Goal: Complete application form

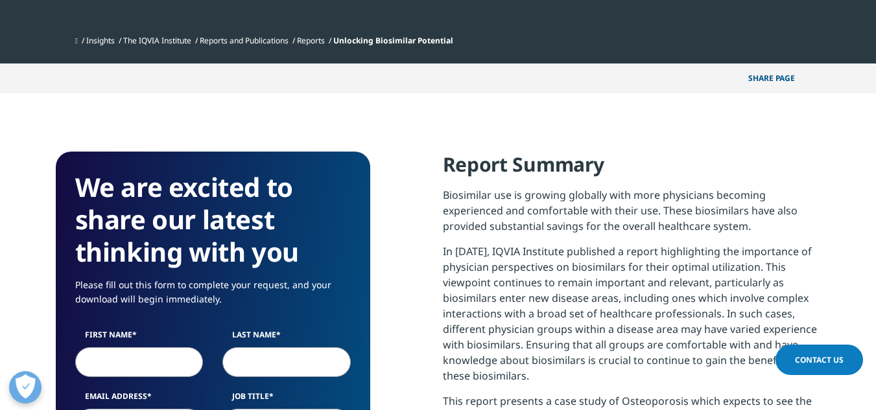
scroll to position [581, 0]
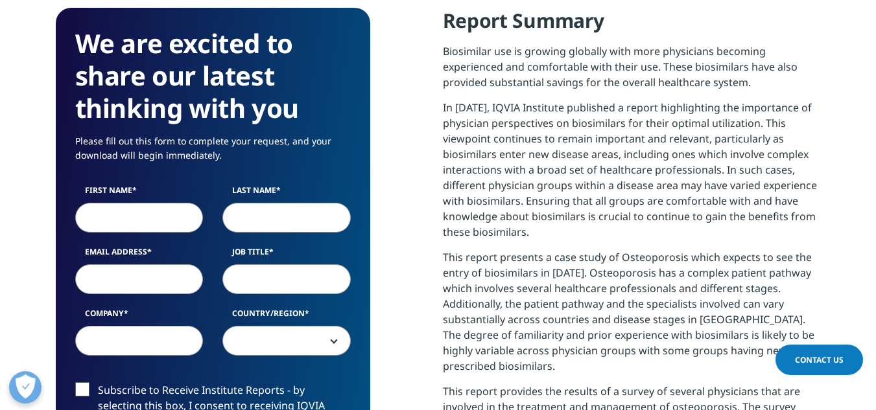
click at [125, 215] on input "First Name" at bounding box center [139, 218] width 128 height 30
type input "Merlin"
click at [304, 214] on input "Last Name" at bounding box center [286, 218] width 128 height 30
type input "[PERSON_NAME]"
click at [115, 288] on input "Email Address" at bounding box center [139, 280] width 128 height 30
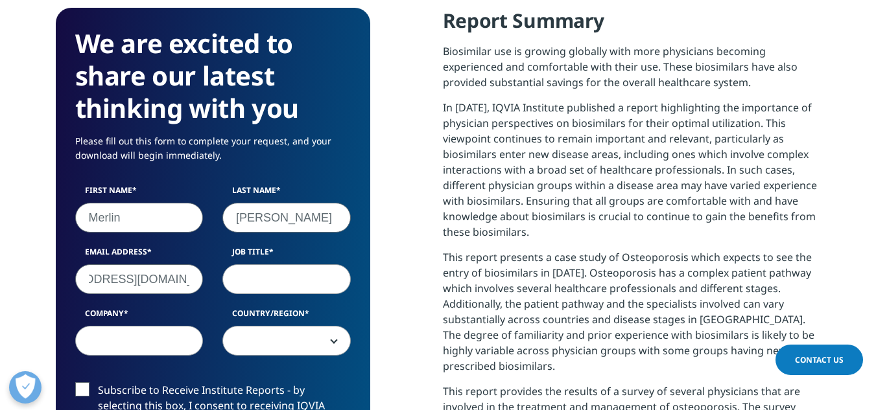
scroll to position [0, 65]
type input "[EMAIL_ADDRESS][DOMAIN_NAME]"
click at [257, 290] on input "Job Title" at bounding box center [286, 280] width 128 height 30
type input "Student"
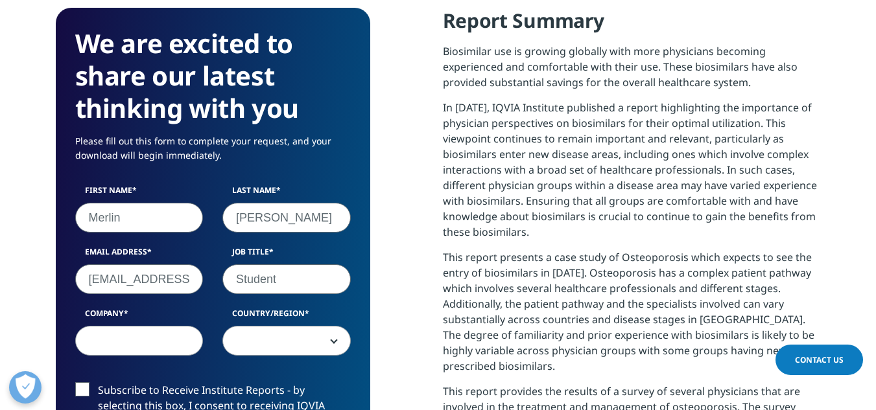
click at [177, 352] on input "Company" at bounding box center [139, 341] width 128 height 30
type input "NMIMS"
click at [256, 342] on span at bounding box center [286, 342] width 127 height 30
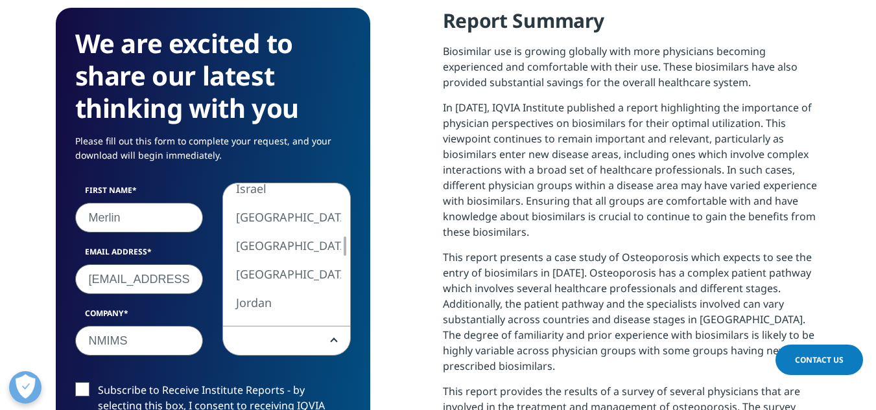
select select "India"
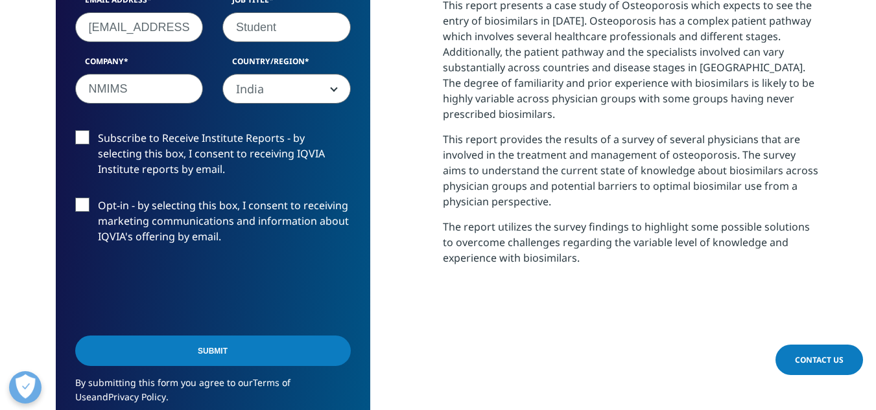
scroll to position [840, 0]
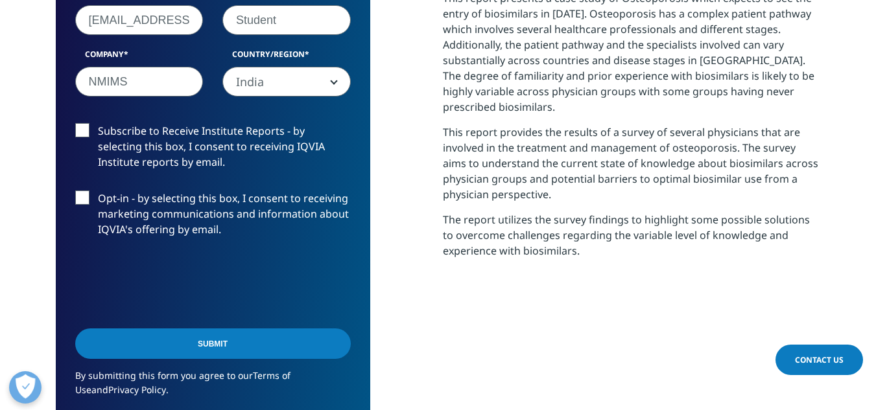
click at [90, 125] on label "Subscribe to Receive Institute Reports - by selecting this box, I consent to re…" at bounding box center [213, 150] width 276 height 54
click at [98, 123] on input "Subscribe to Receive Institute Reports - by selecting this box, I consent to re…" at bounding box center [98, 123] width 0 height 0
click at [81, 197] on label "Opt-in - by selecting this box, I consent to receiving marketing communications…" at bounding box center [213, 218] width 276 height 54
click at [98, 191] on input "Opt-in - by selecting this box, I consent to receiving marketing communications…" at bounding box center [98, 191] width 0 height 0
click at [135, 351] on input "Submit" at bounding box center [213, 344] width 276 height 30
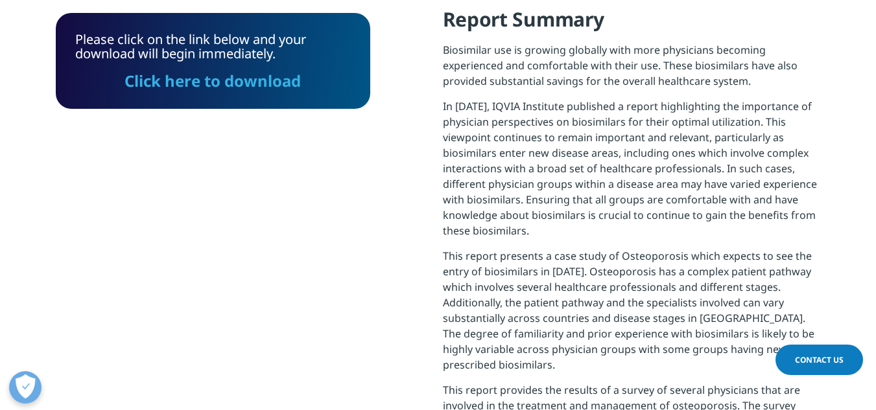
scroll to position [652, 0]
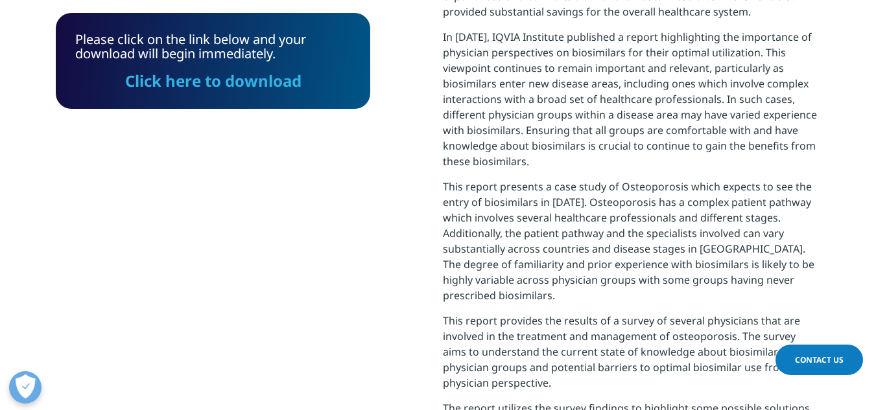
click at [226, 77] on link "Click here to download" at bounding box center [213, 80] width 176 height 21
